Goal: Task Accomplishment & Management: Use online tool/utility

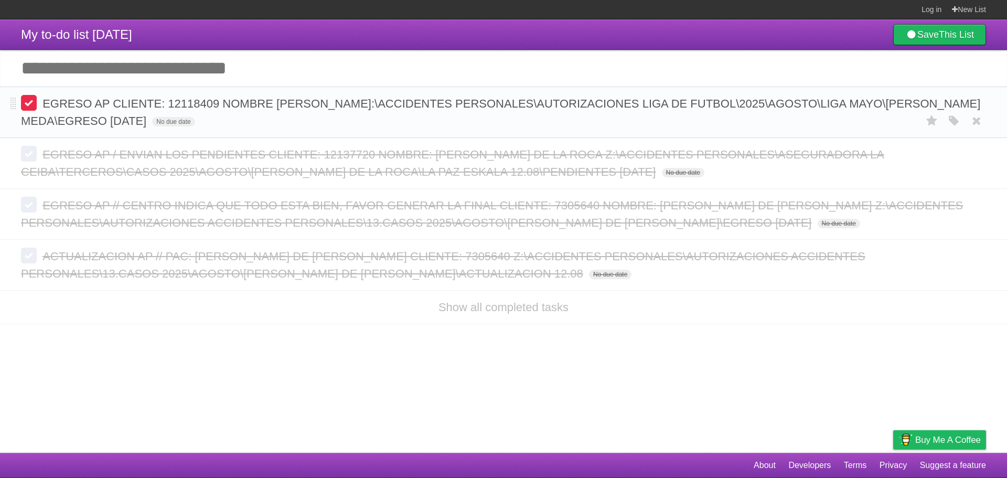
click at [28, 109] on label at bounding box center [29, 103] width 16 height 16
